Goal: Information Seeking & Learning: Understand process/instructions

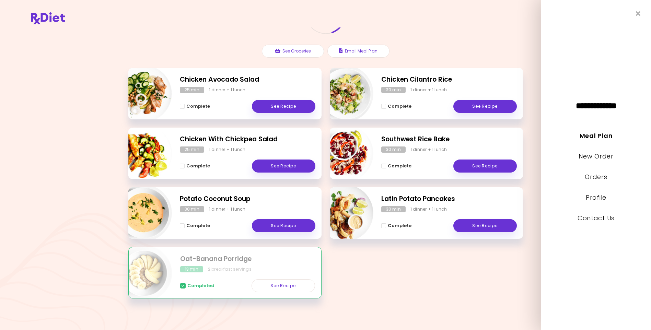
scroll to position [74, 0]
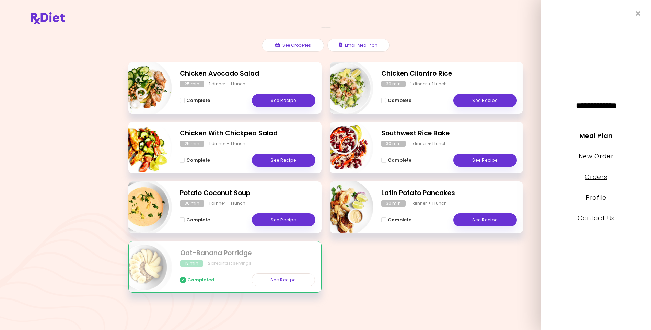
click at [599, 176] on link "Orders" at bounding box center [596, 177] width 22 height 9
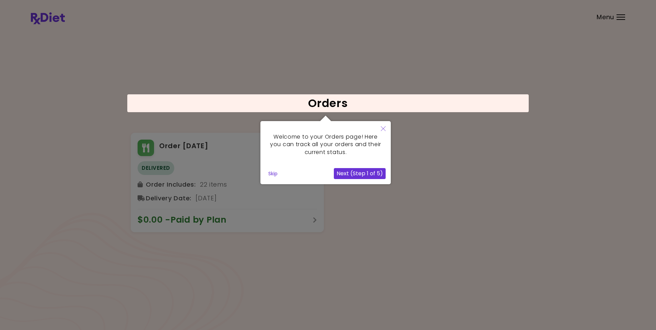
click at [358, 170] on button "Next (Step 1 of 5)" at bounding box center [360, 173] width 52 height 11
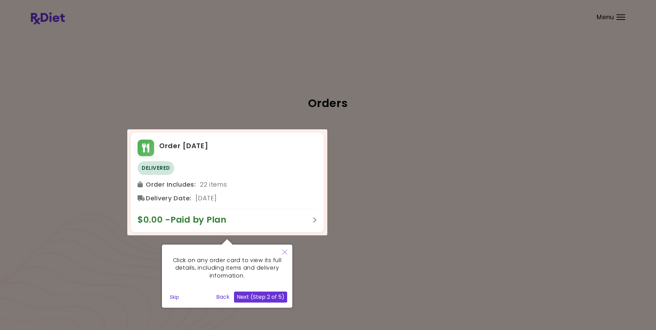
click at [252, 296] on button "Next (Step 2 of 5)" at bounding box center [260, 297] width 53 height 11
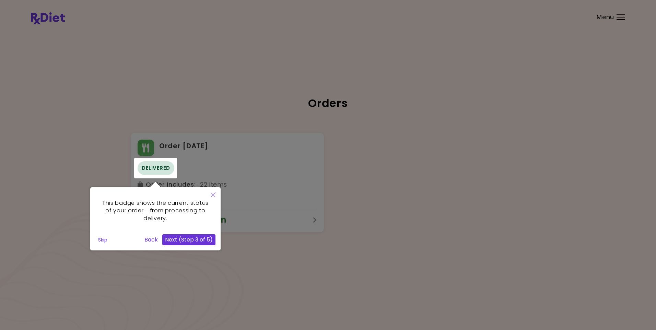
click at [621, 17] on div at bounding box center [328, 165] width 656 height 330
click at [619, 18] on div at bounding box center [328, 165] width 656 height 330
click at [106, 239] on button "Skip" at bounding box center [102, 240] width 15 height 10
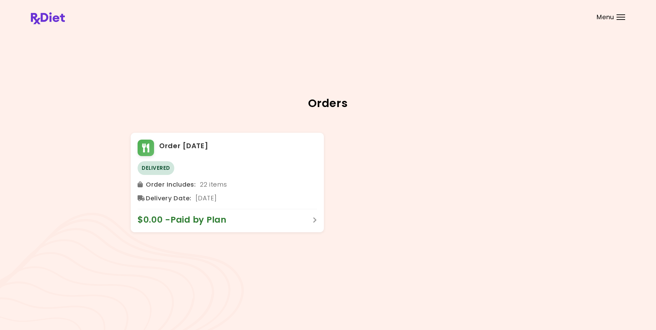
click at [613, 17] on span "Menu" at bounding box center [605, 17] width 17 height 6
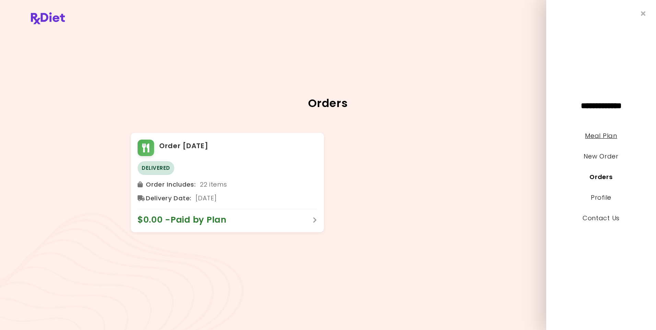
click at [604, 133] on link "Meal Plan" at bounding box center [601, 135] width 32 height 9
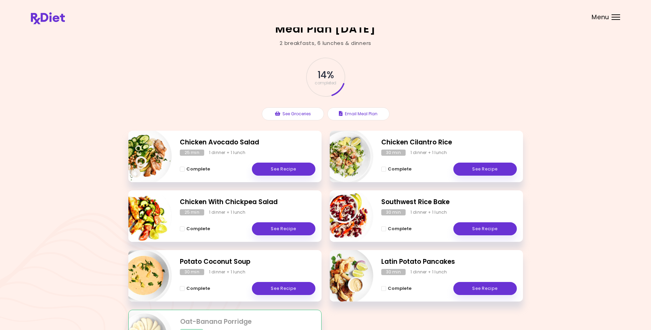
scroll to position [40, 0]
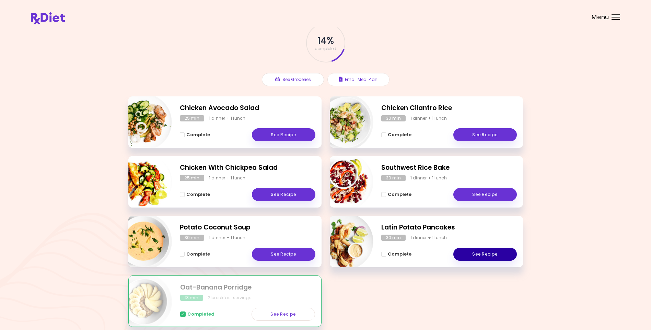
click at [479, 254] on link "See Recipe" at bounding box center [484, 254] width 63 height 13
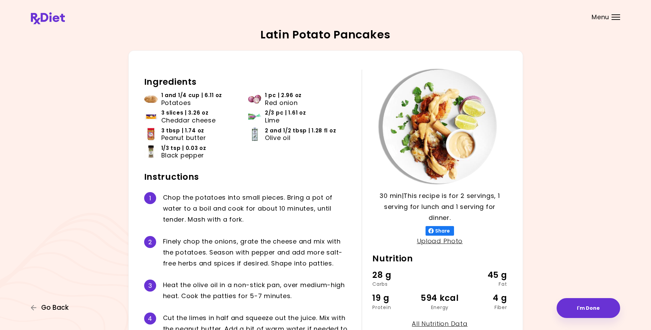
click at [56, 307] on span "Go Back" at bounding box center [54, 308] width 27 height 8
